Goal: Task Accomplishment & Management: Manage account settings

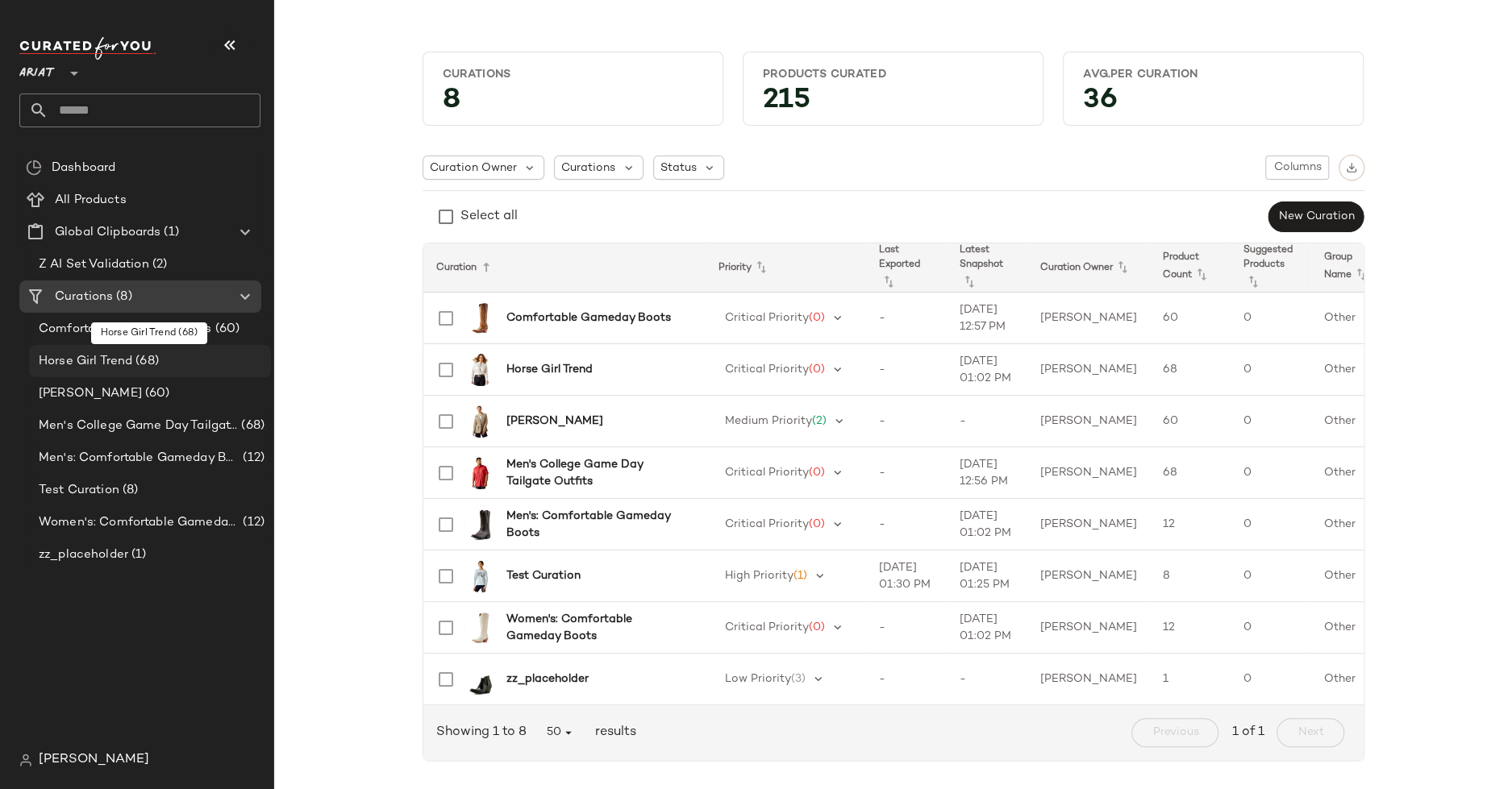
click at [107, 366] on span "Horse Girl Trend" at bounding box center [85, 362] width 93 height 19
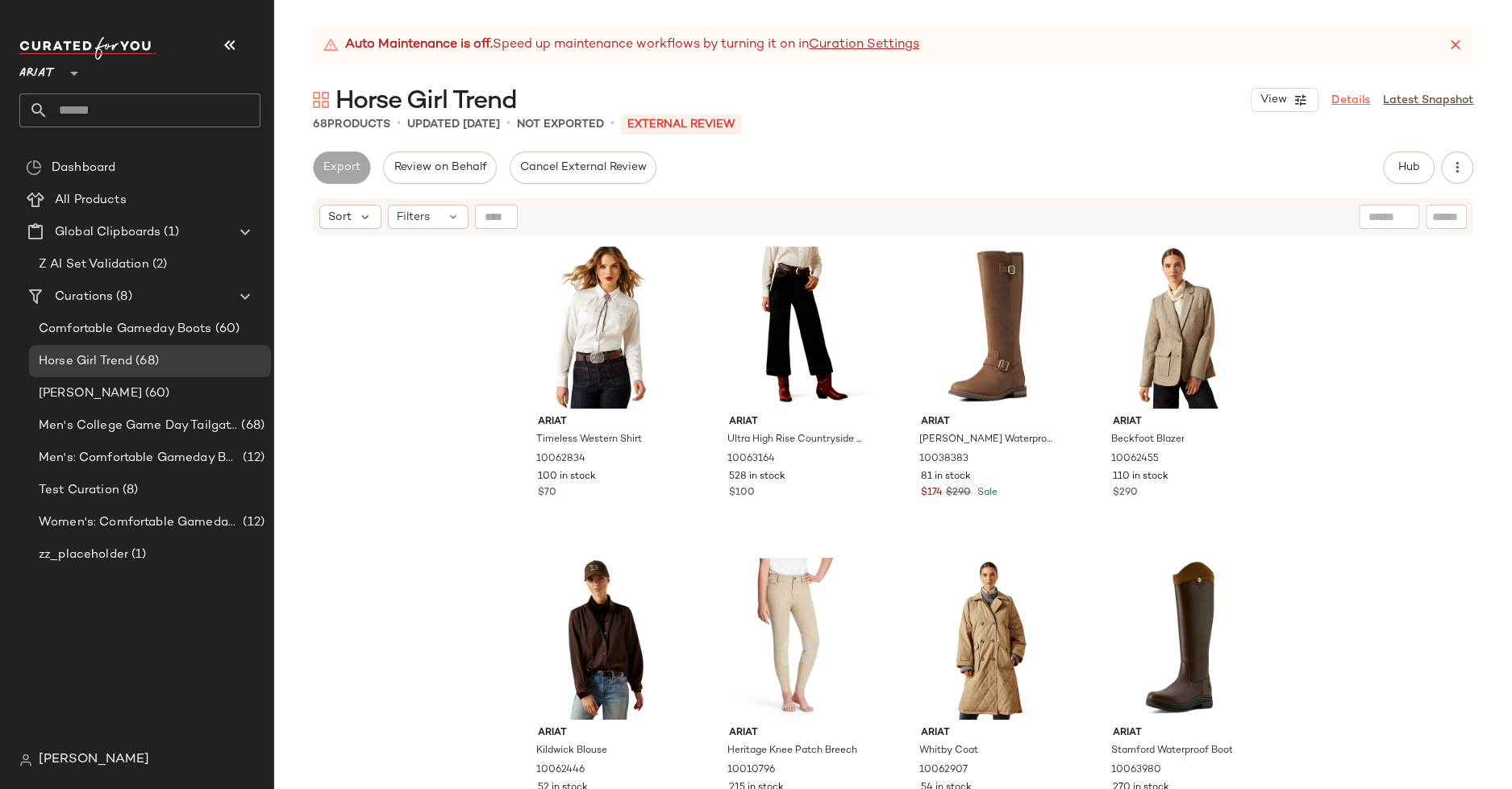
click at [1355, 94] on link "Details" at bounding box center [1351, 101] width 39 height 17
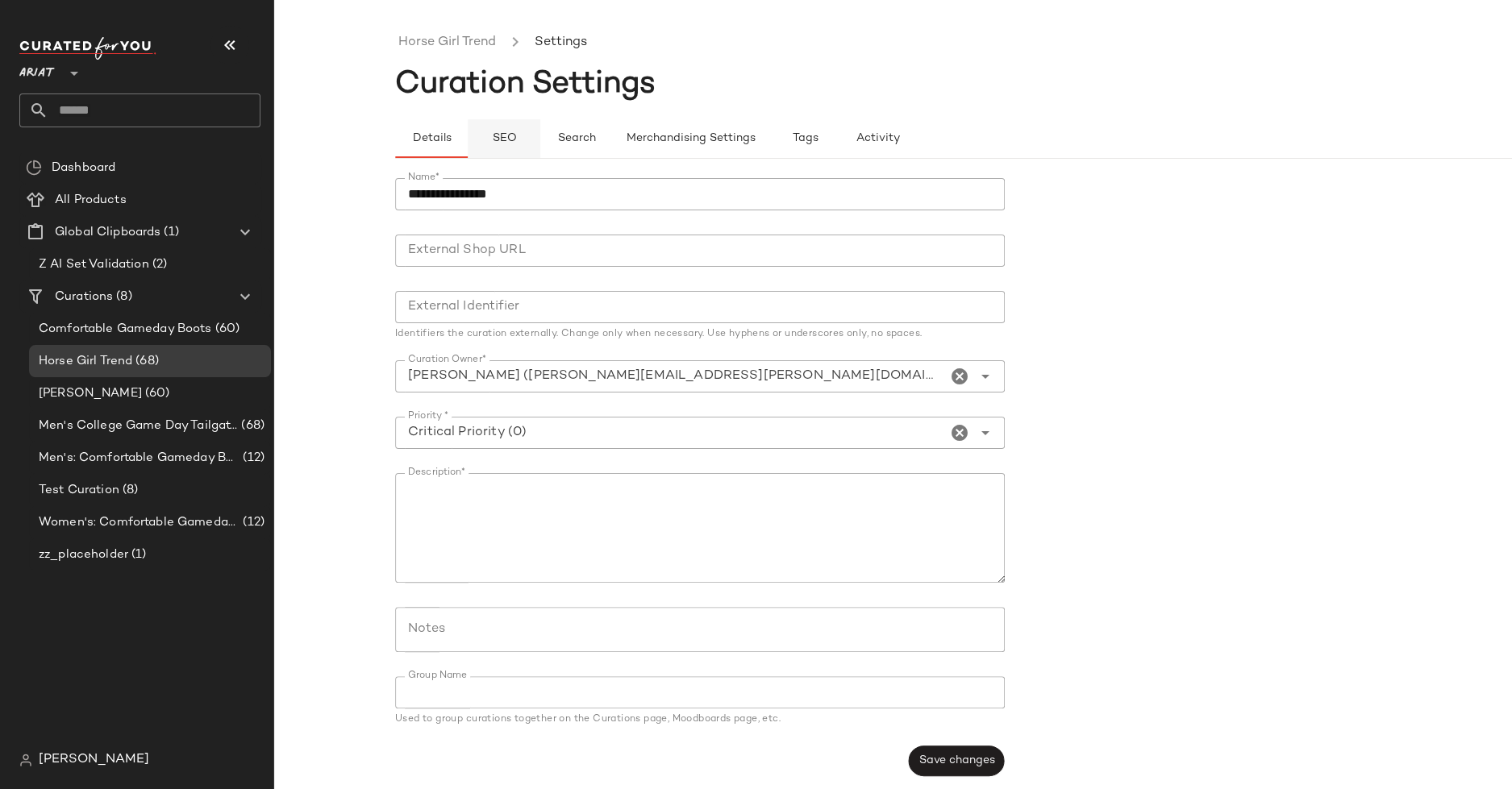
click at [513, 141] on span "SEO" at bounding box center [503, 139] width 25 height 13
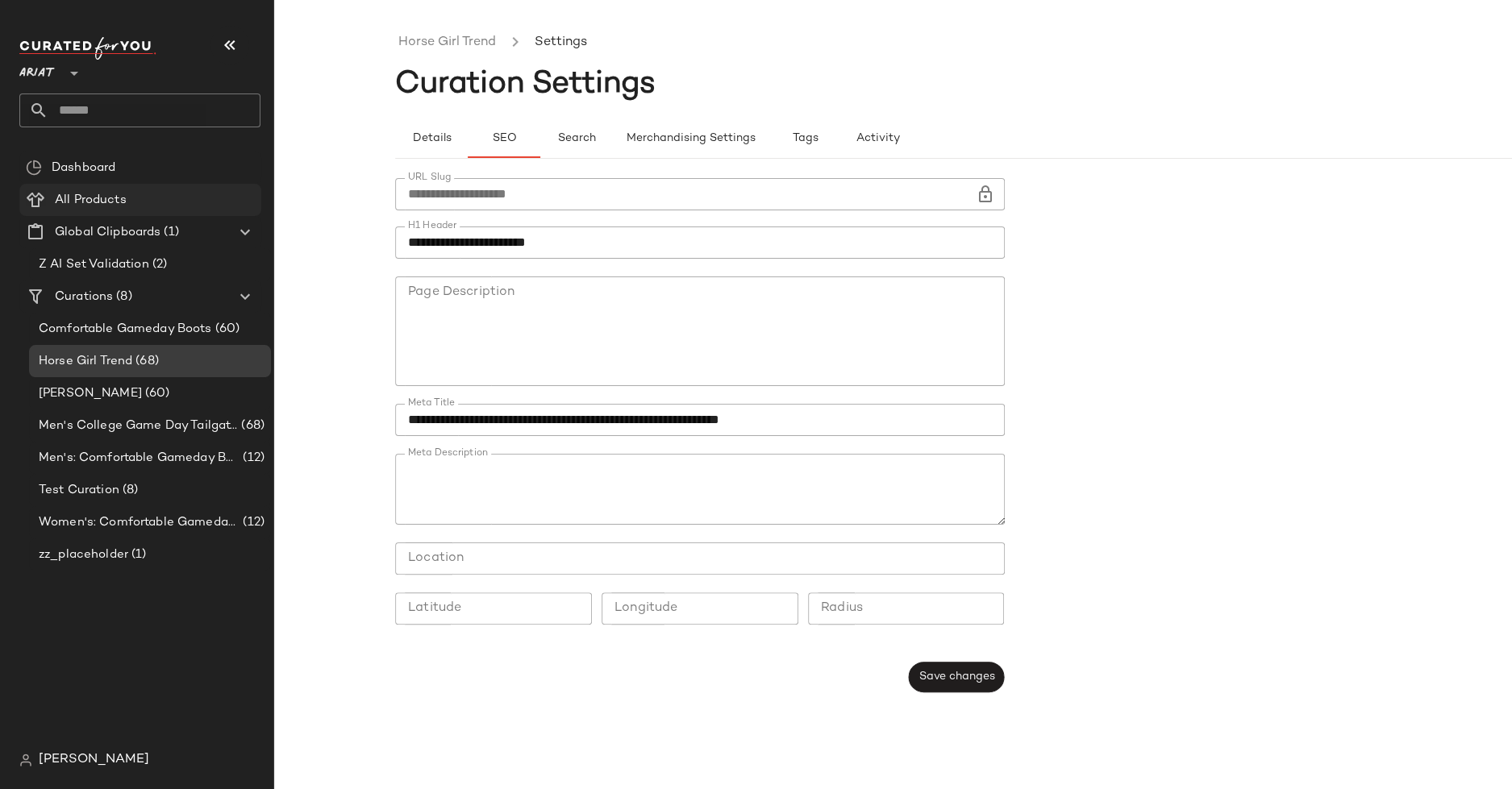
click at [84, 208] on span "All Products" at bounding box center [91, 200] width 72 height 19
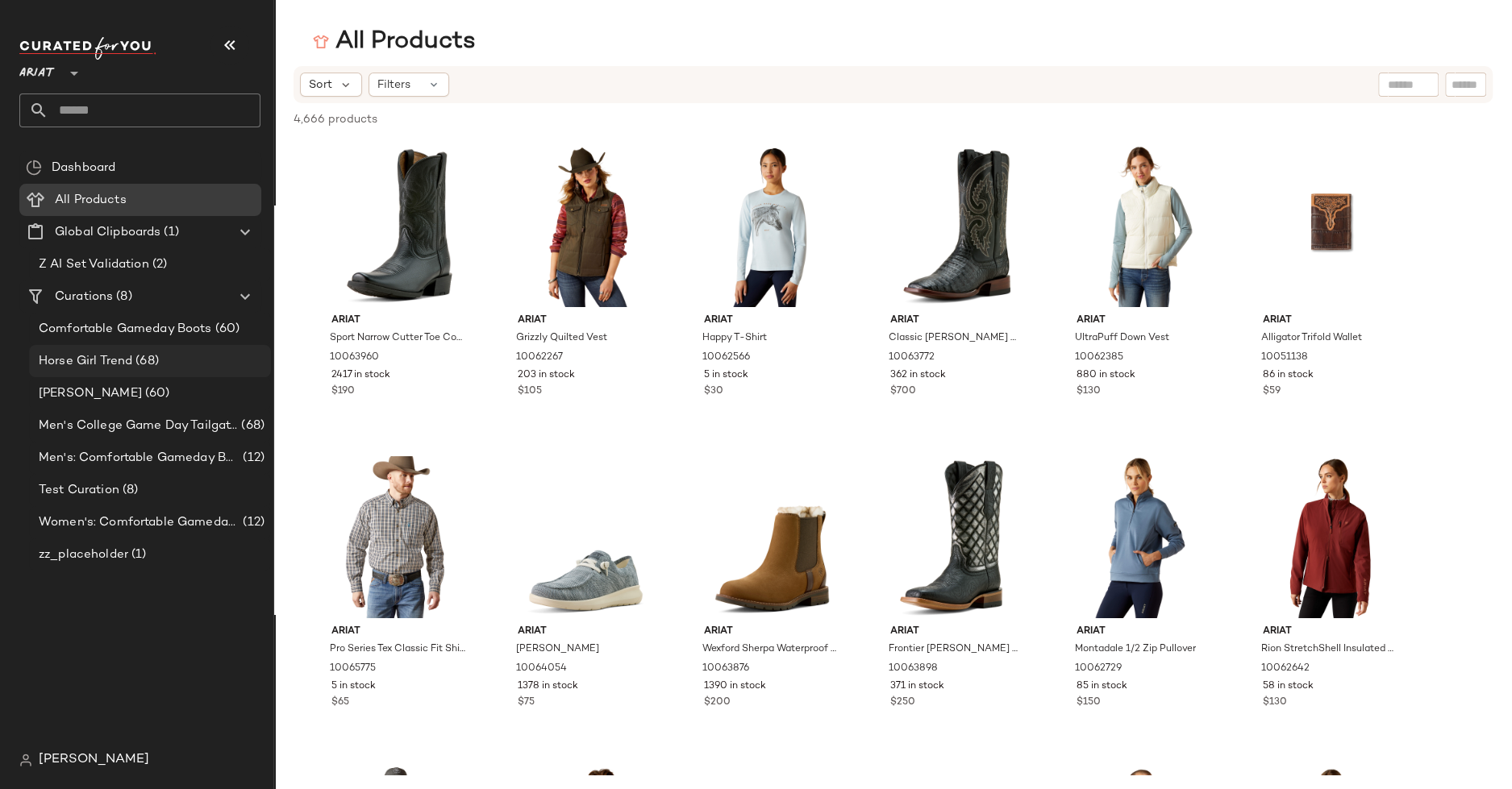
click at [198, 359] on div "Horse Girl Trend (68)" at bounding box center [149, 362] width 231 height 19
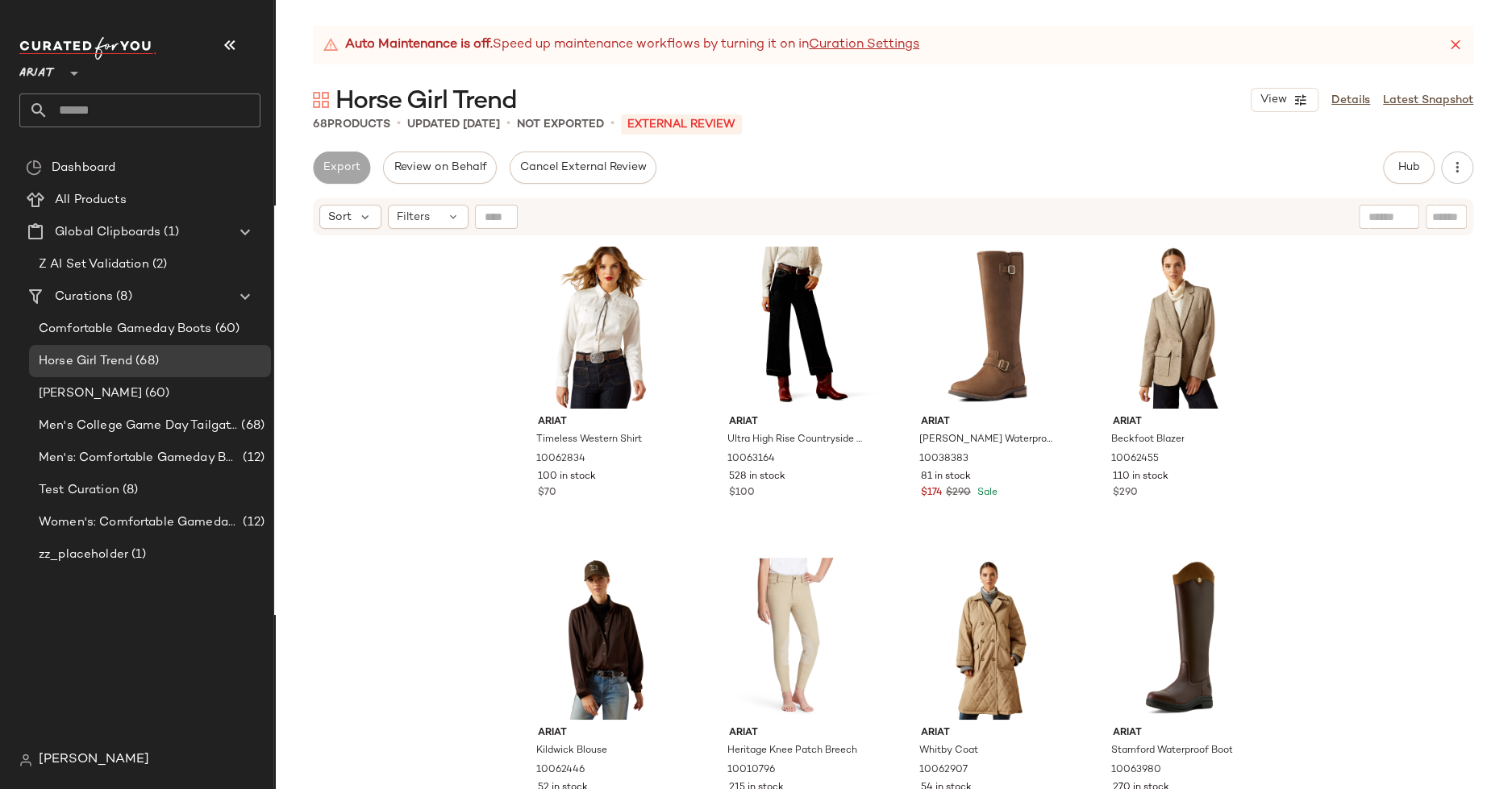
click at [392, 103] on span "Horse Girl Trend" at bounding box center [425, 102] width 181 height 32
copy div "Horse Girl Trend View"
click at [1349, 97] on link "Details" at bounding box center [1351, 101] width 39 height 17
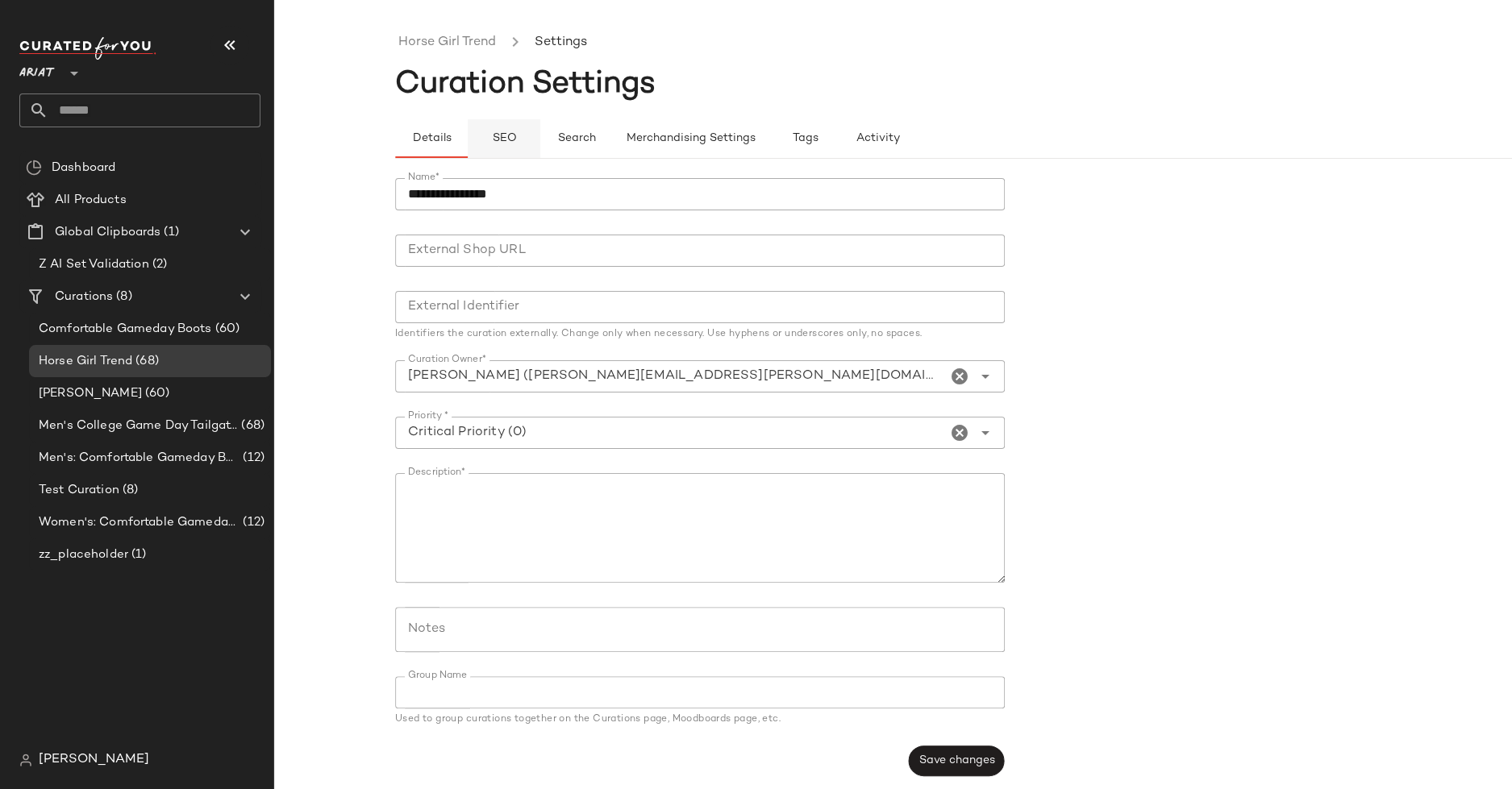
click at [517, 131] on button "SEO" at bounding box center [503, 139] width 72 height 39
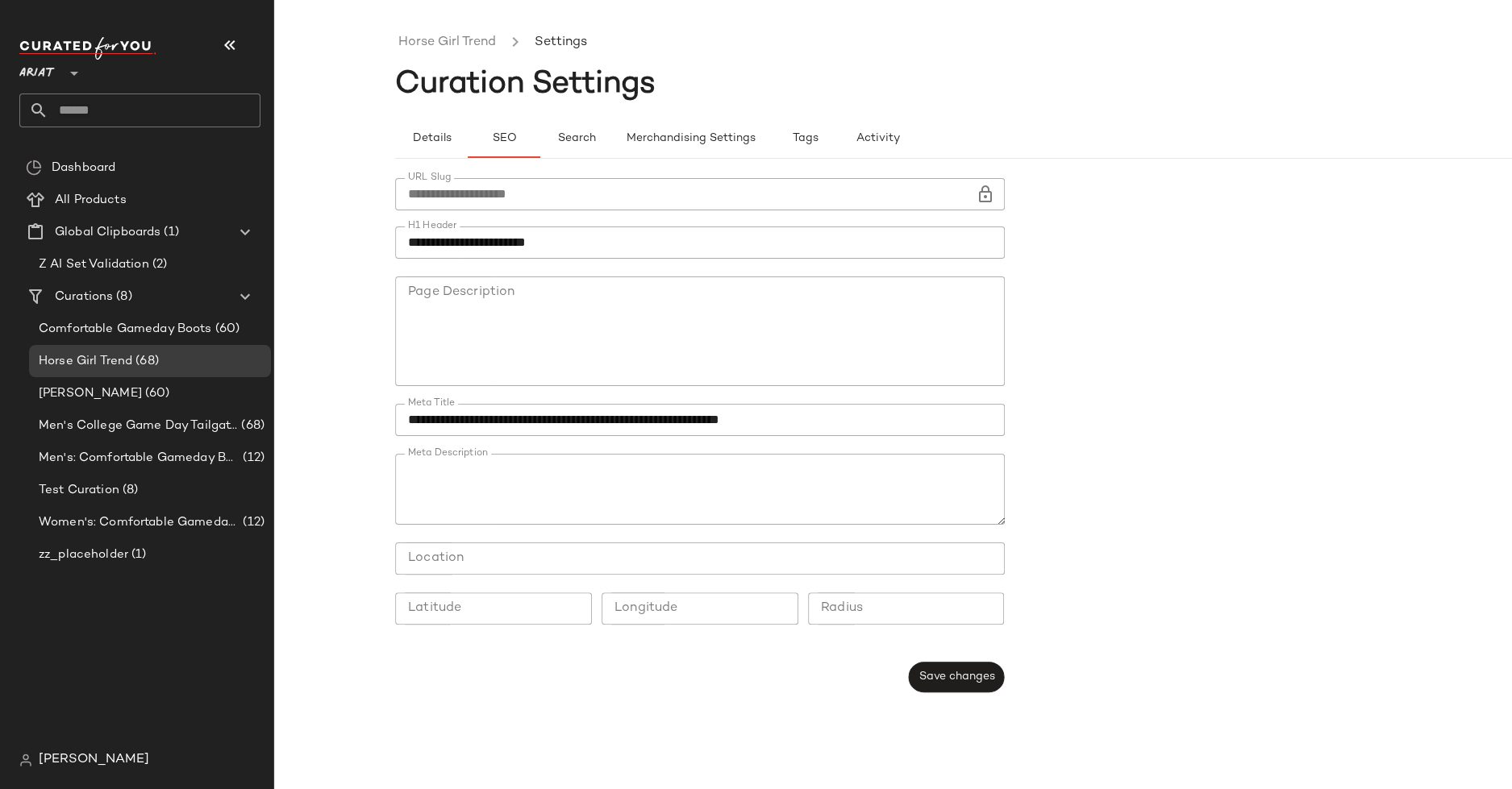
click at [425, 241] on input "**********" at bounding box center [700, 243] width 610 height 32
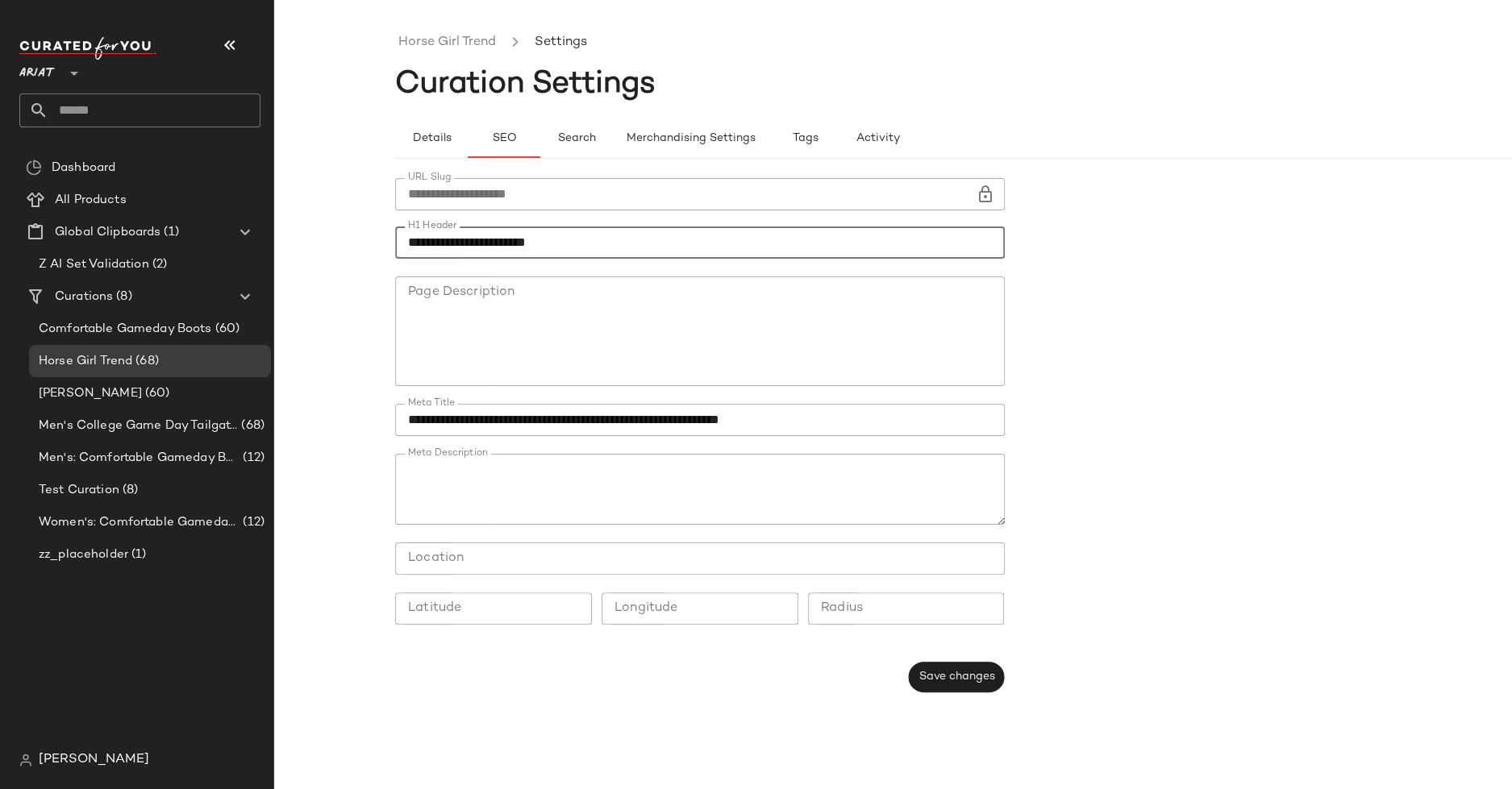
click at [425, 241] on input "**********" at bounding box center [700, 243] width 610 height 32
click at [104, 335] on span "Comfortable Gameday Boots" at bounding box center [125, 329] width 174 height 19
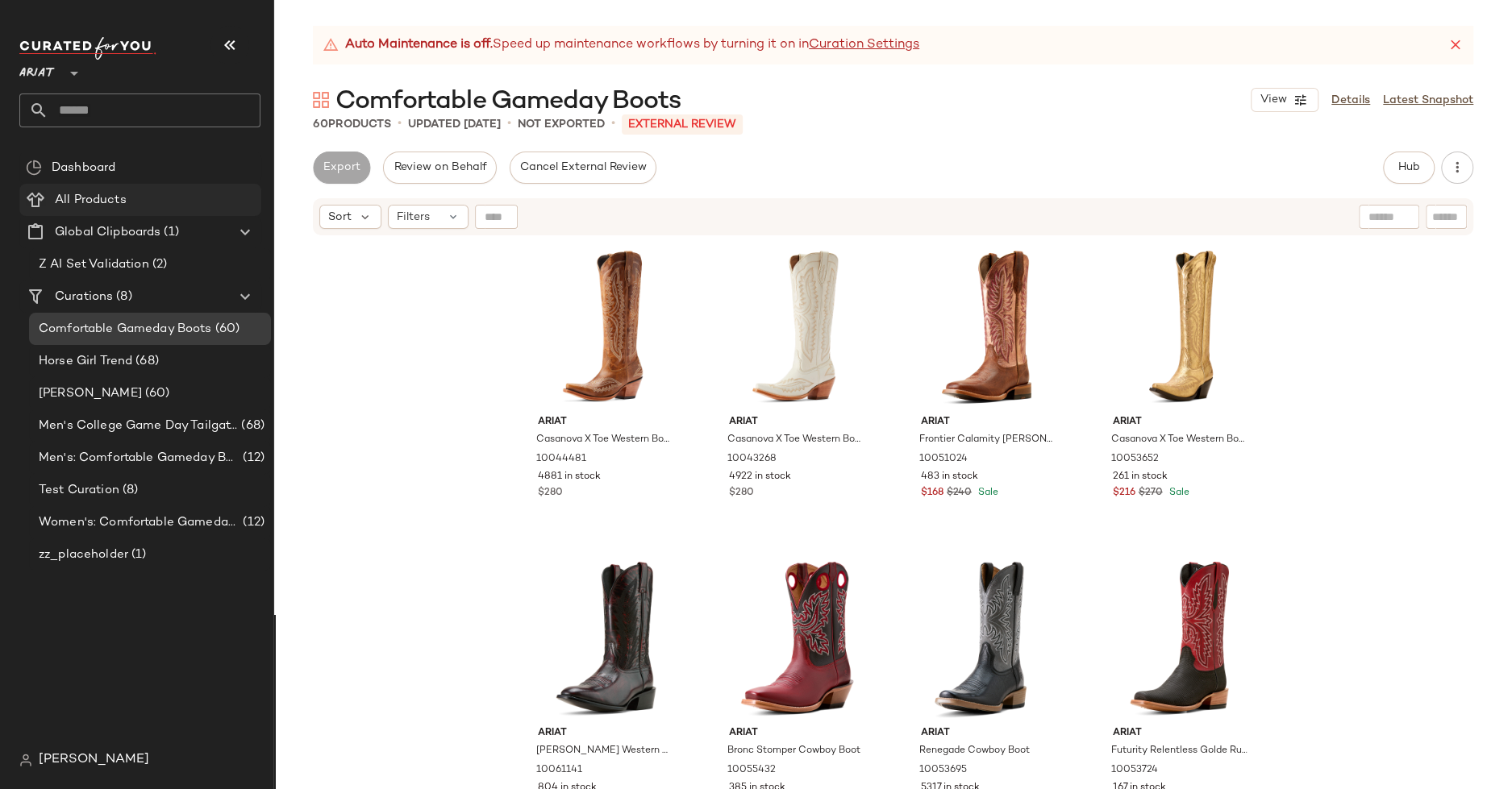
click at [112, 189] on Products "All Products" at bounding box center [140, 200] width 242 height 32
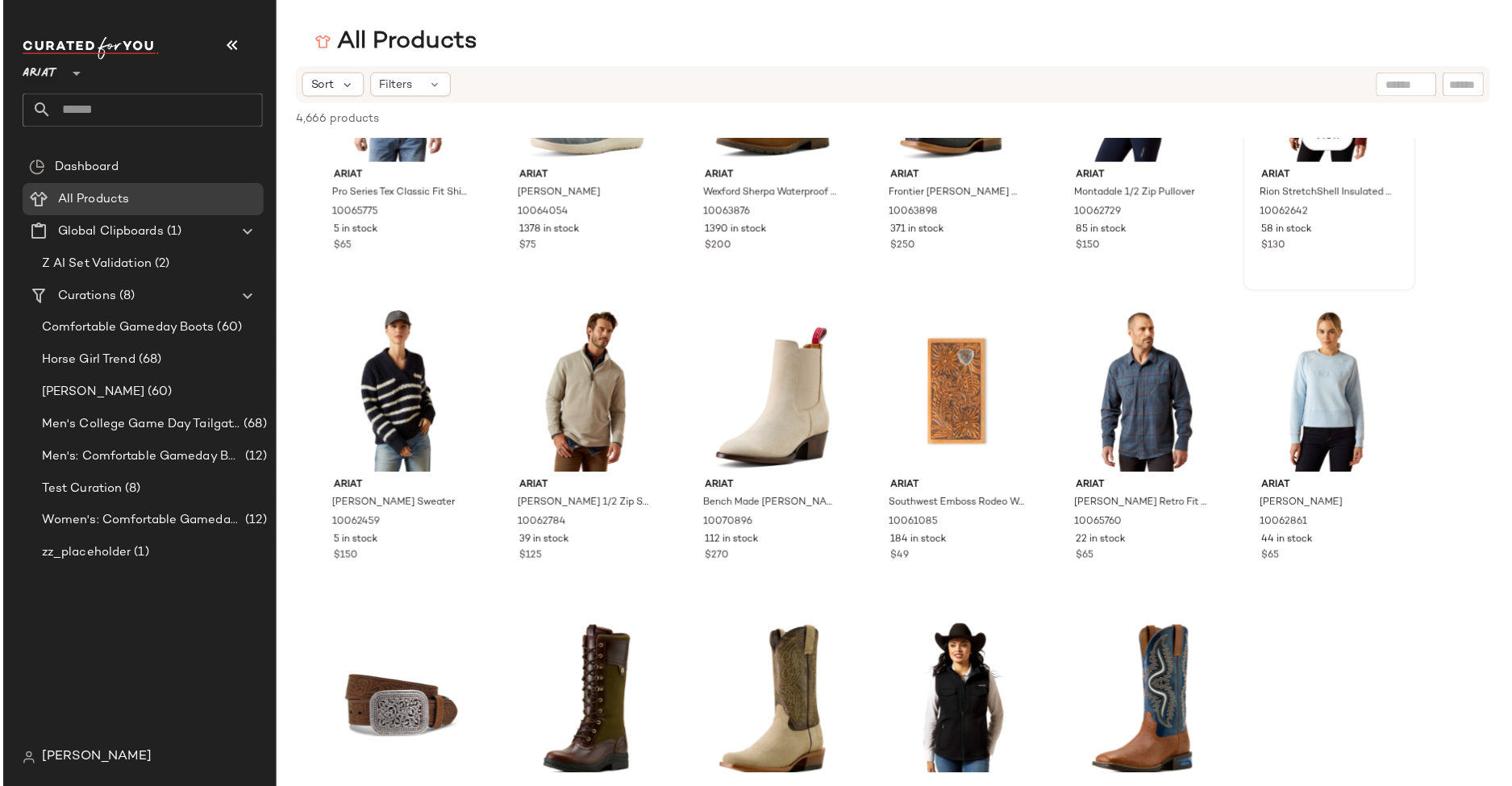
scroll to position [659, 0]
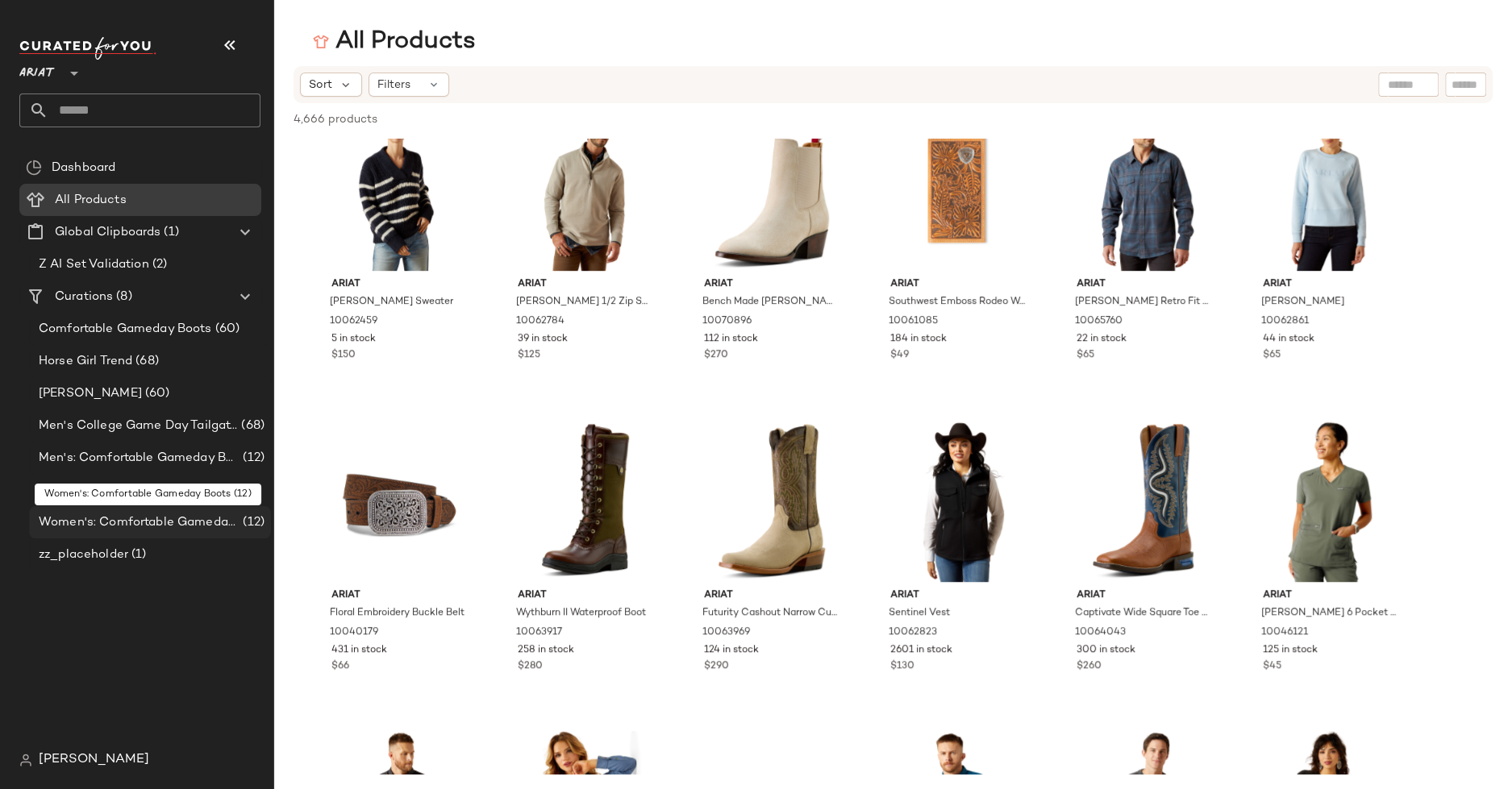
click at [212, 515] on span "Women's: Comfortable Gameday Boots" at bounding box center [139, 523] width 200 height 19
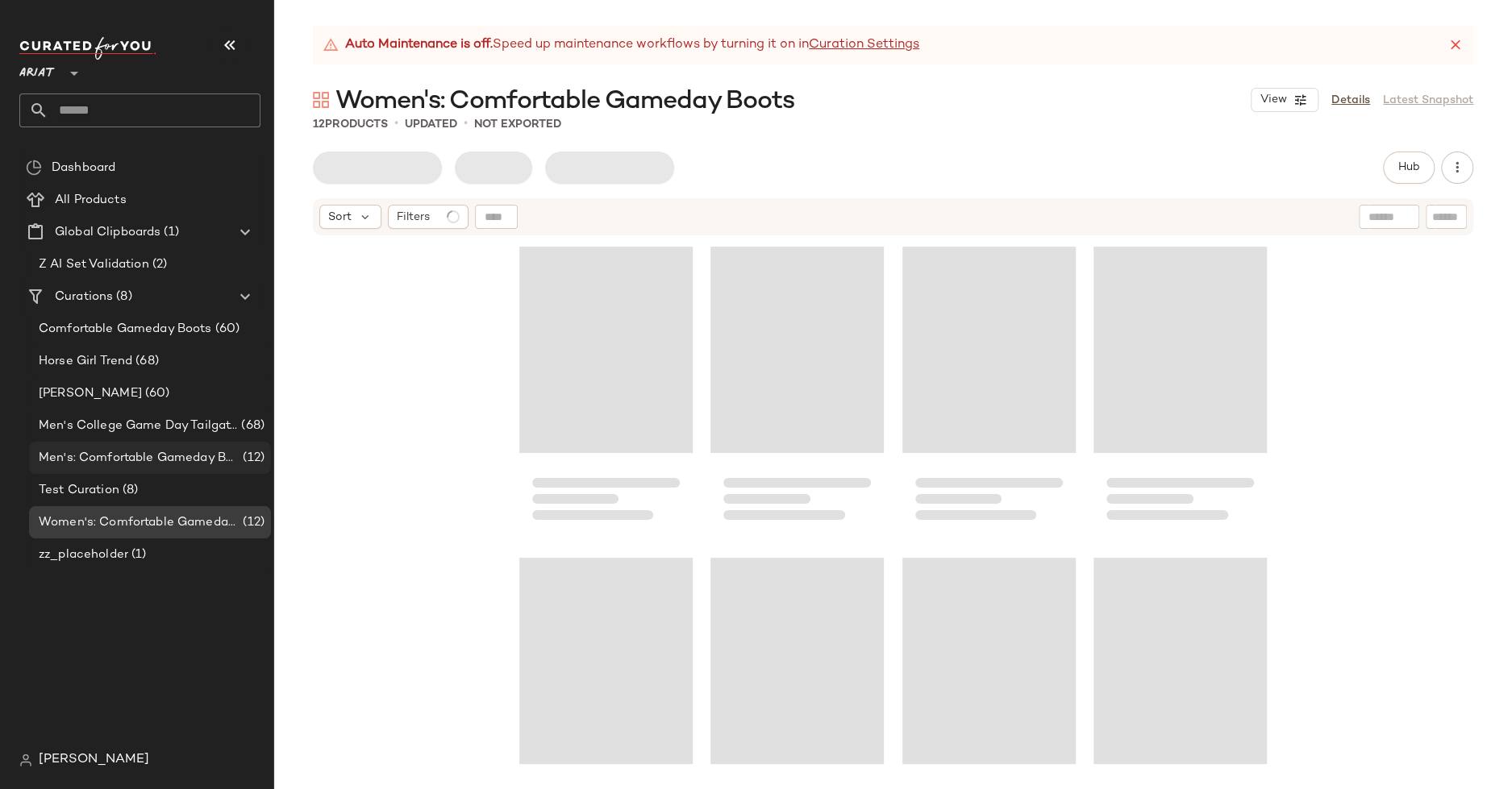
click at [205, 450] on span "Men's: Comfortable Gameday Boots" at bounding box center [139, 459] width 200 height 19
